Goal: Task Accomplishment & Management: Complete application form

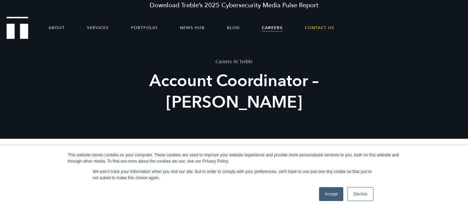
click at [270, 27] on link "Careers" at bounding box center [272, 27] width 21 height 21
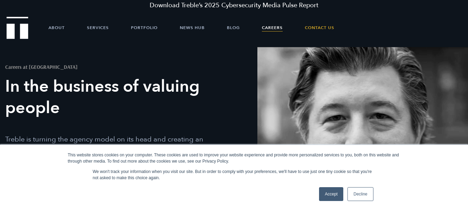
click at [328, 192] on link "Accept" at bounding box center [331, 195] width 25 height 14
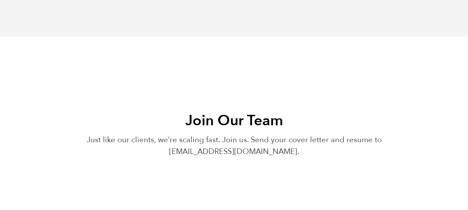
scroll to position [2149, 0]
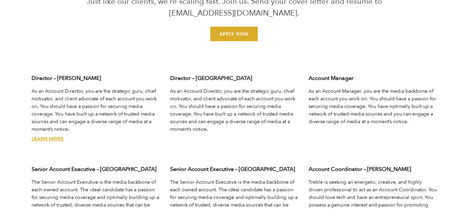
click at [46, 142] on link "Learn More" at bounding box center [48, 139] width 32 height 7
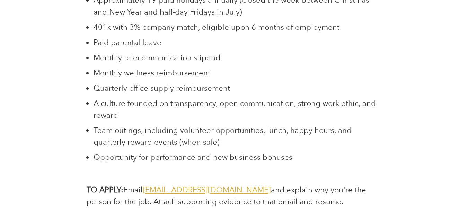
scroll to position [2045, 0]
